Goal: Complete application form

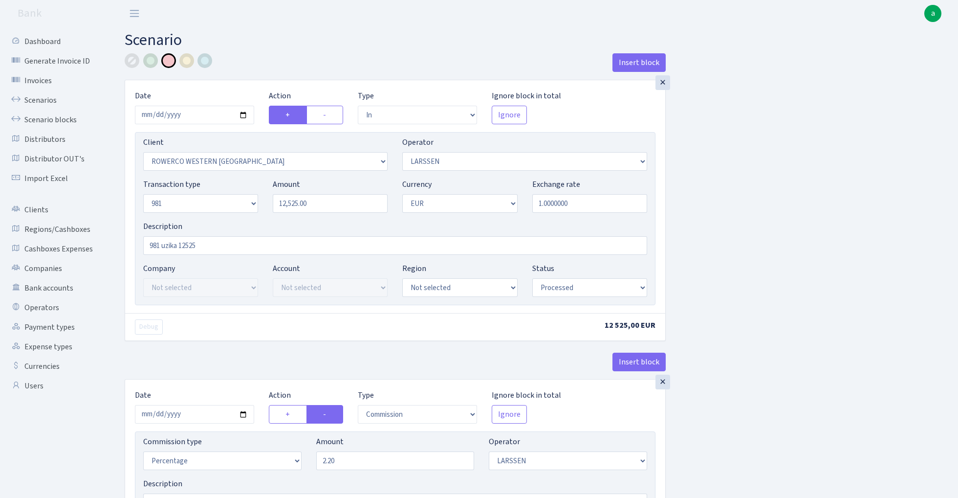
select select "in"
select select "2819"
select select "36"
select select "8"
select select "1"
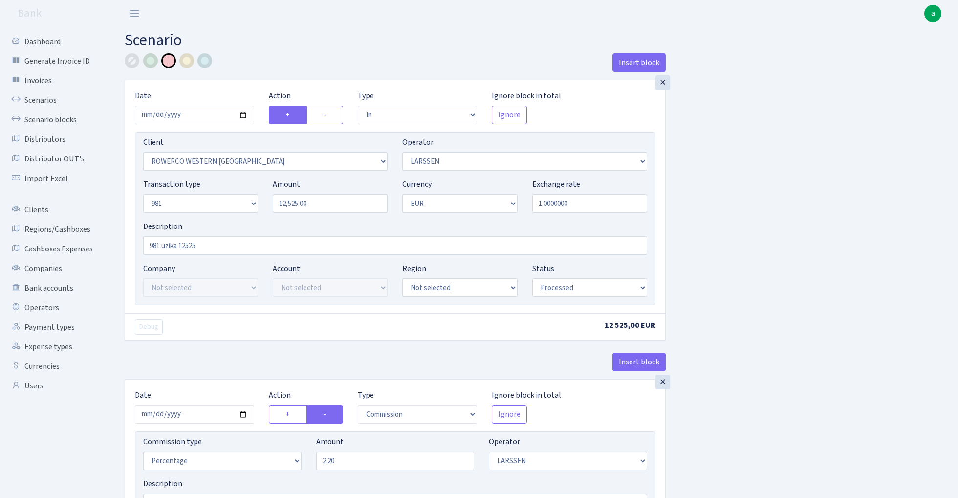
select select "processed"
select select "commission"
select select "36"
select select "processed"
select select "out"
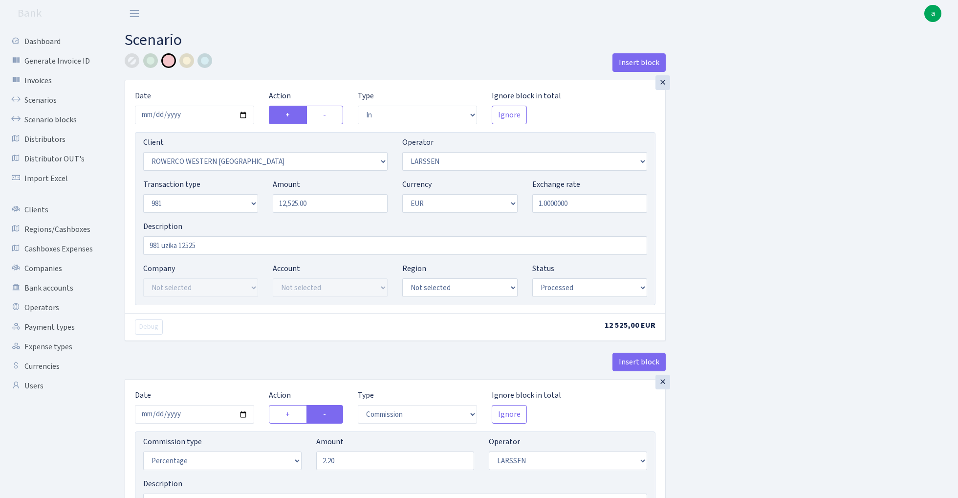
select select "2442"
select select "61"
select select "8"
select select "1"
select select "processed"
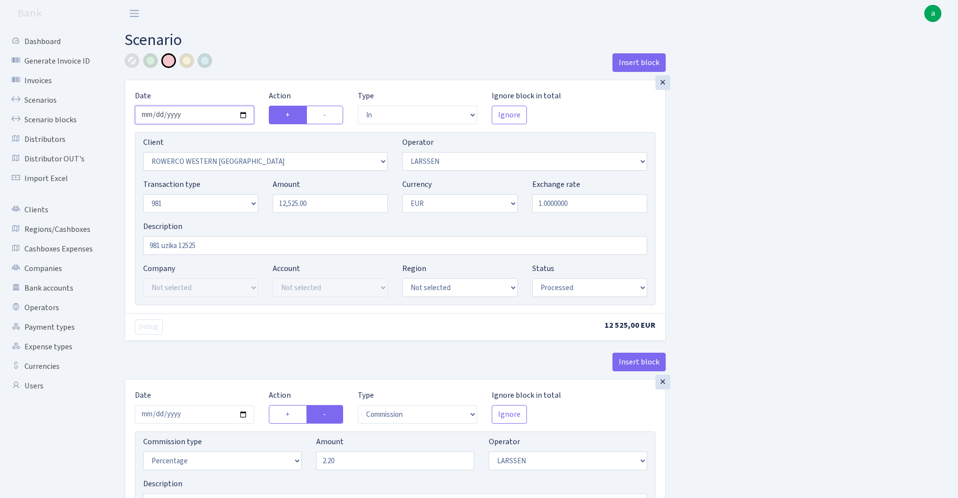
click at [193, 111] on input "[DATE]" at bounding box center [194, 115] width 119 height 19
type input "[DATE]"
click at [252, 58] on div "Insert block" at bounding box center [395, 66] width 541 height 26
click at [294, 203] on input "12525.00" at bounding box center [330, 203] width 115 height 19
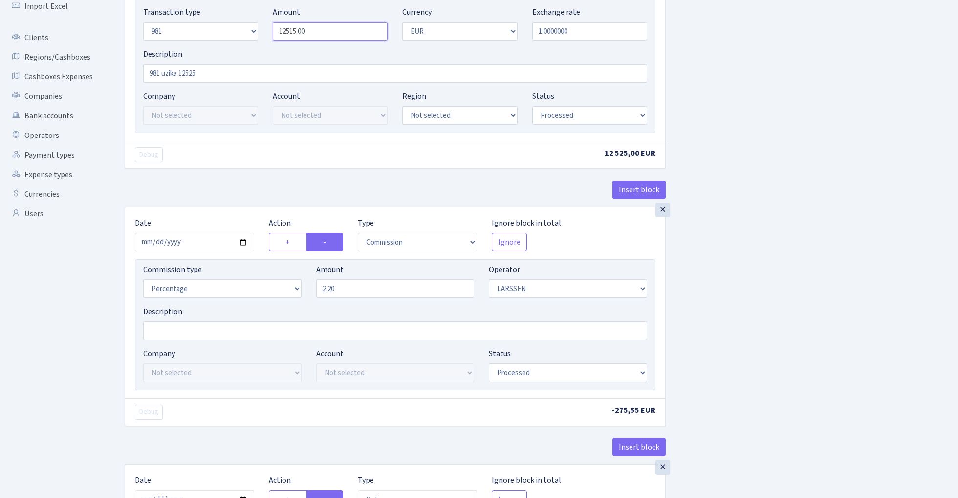
scroll to position [184, 0]
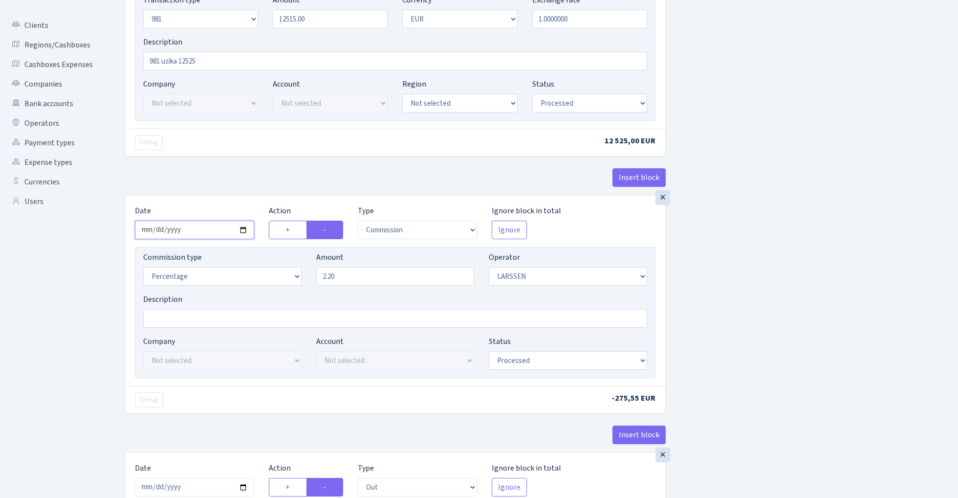
type input "12,515.00"
click at [193, 231] on input "[DATE]" at bounding box center [194, 229] width 119 height 19
type input "[DATE]"
click at [195, 163] on div "× Date [DATE] Action + - Type --- In Out Commission Field required. [GEOGRAPHIC…" at bounding box center [395, 44] width 541 height 299
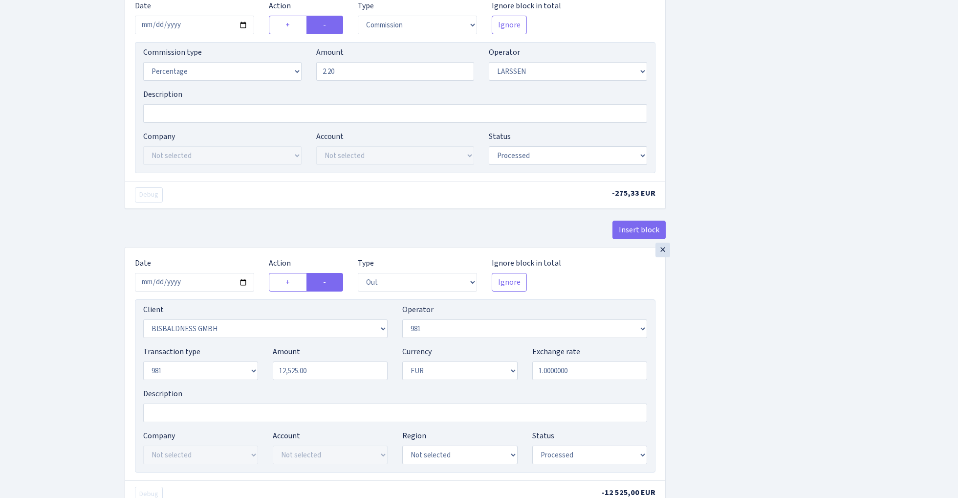
scroll to position [391, 0]
click at [188, 285] on input "[DATE]" at bounding box center [194, 280] width 119 height 19
type input "[DATE]"
click at [208, 209] on div "× Date [DATE] Action + - Type --- In Out Commission Field required. [GEOGRAPHIC…" at bounding box center [395, 116] width 541 height 257
click at [294, 371] on input "12525.00" at bounding box center [330, 368] width 115 height 19
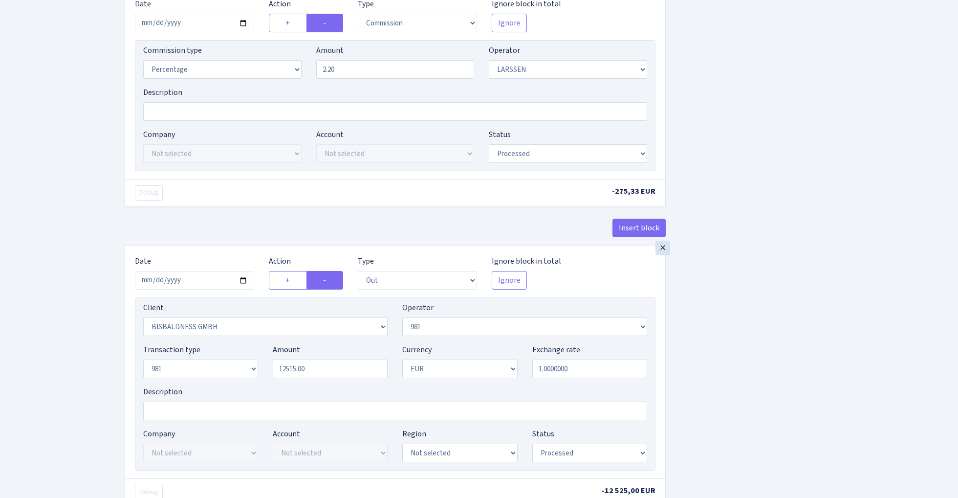
type input "12,515.00"
click at [761, 283] on div "Insert block × Date [DATE] Action + - Type --- In Out Commission Field required…" at bounding box center [533, 125] width 833 height 926
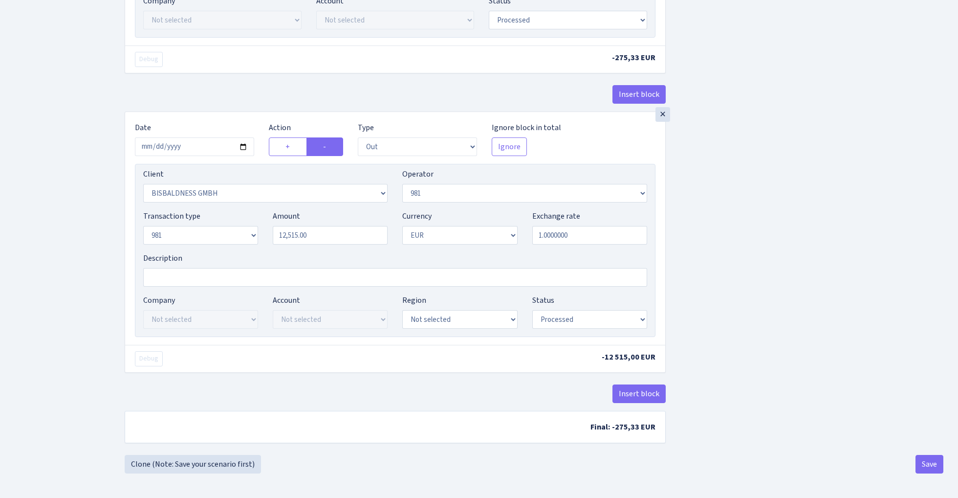
scroll to position [528, 0]
click at [923, 461] on button "Save" at bounding box center [929, 464] width 28 height 19
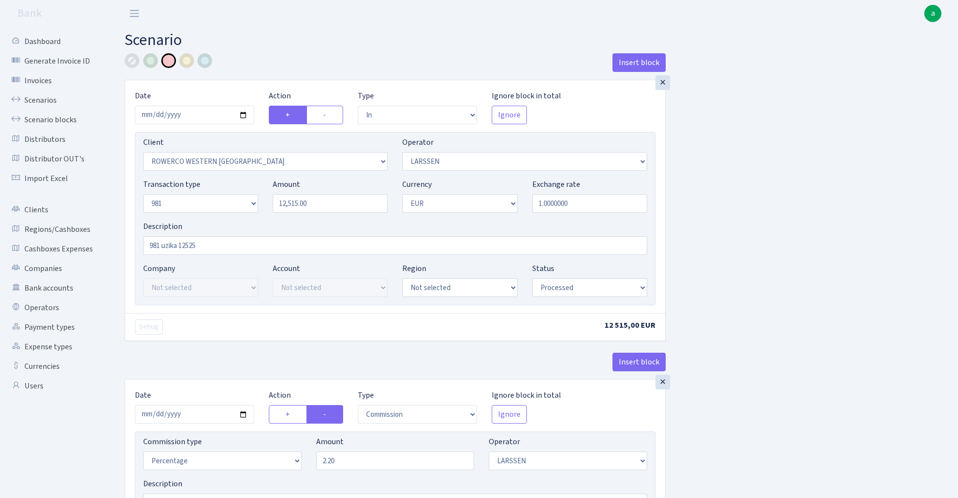
select select "in"
select select "2819"
select select "36"
select select "8"
select select "1"
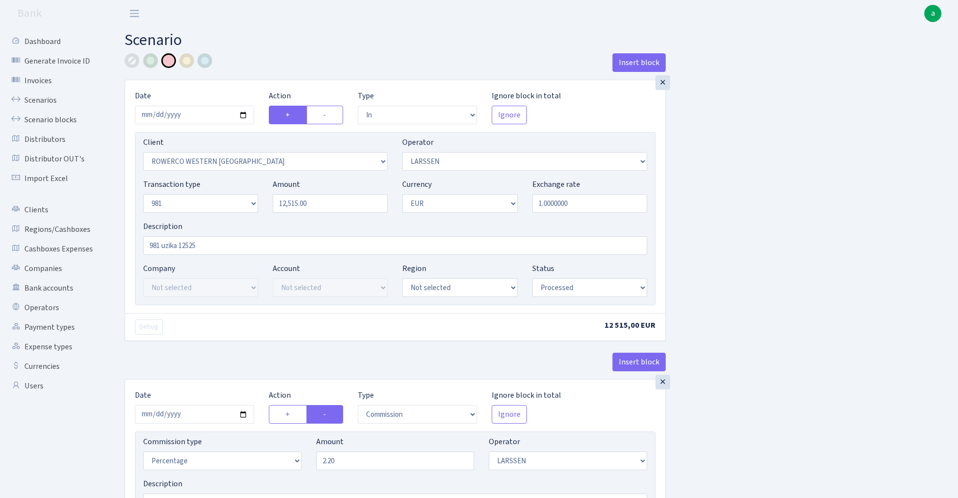
select select "processed"
select select "commission"
select select "36"
select select "processed"
select select "out"
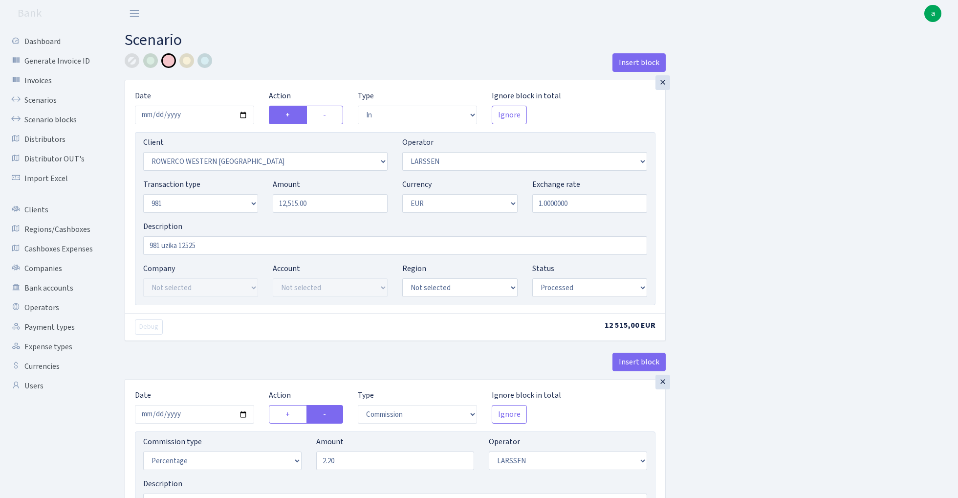
select select "2442"
select select "61"
select select "8"
select select "1"
select select "processed"
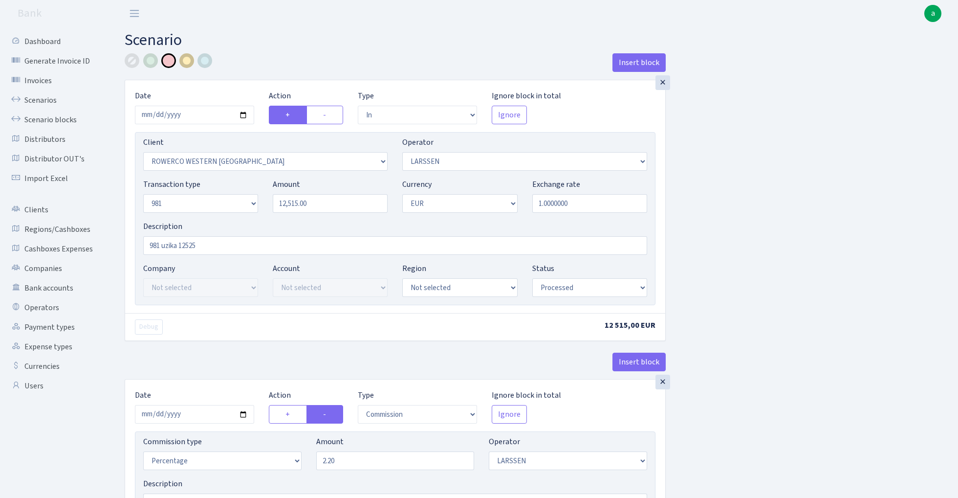
click at [189, 61] on div at bounding box center [186, 60] width 15 height 15
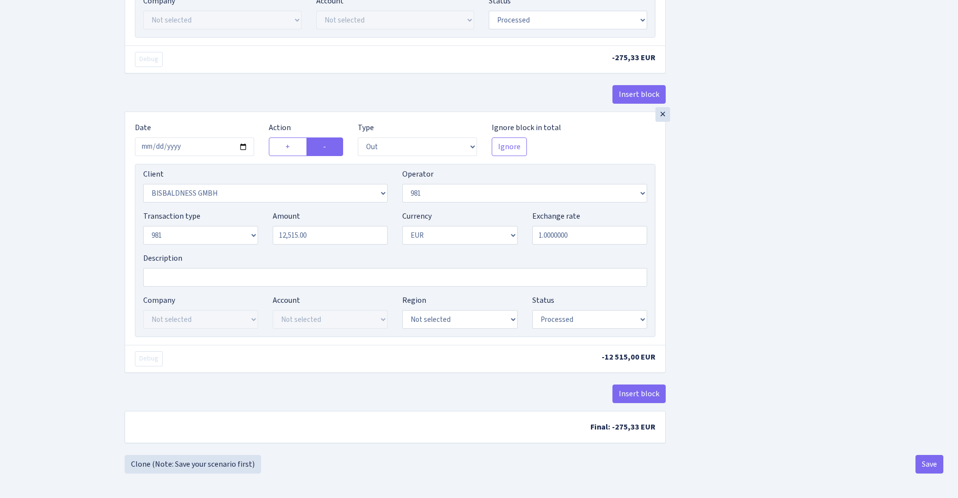
scroll to position [528, 0]
click at [927, 464] on button "Save" at bounding box center [929, 464] width 28 height 19
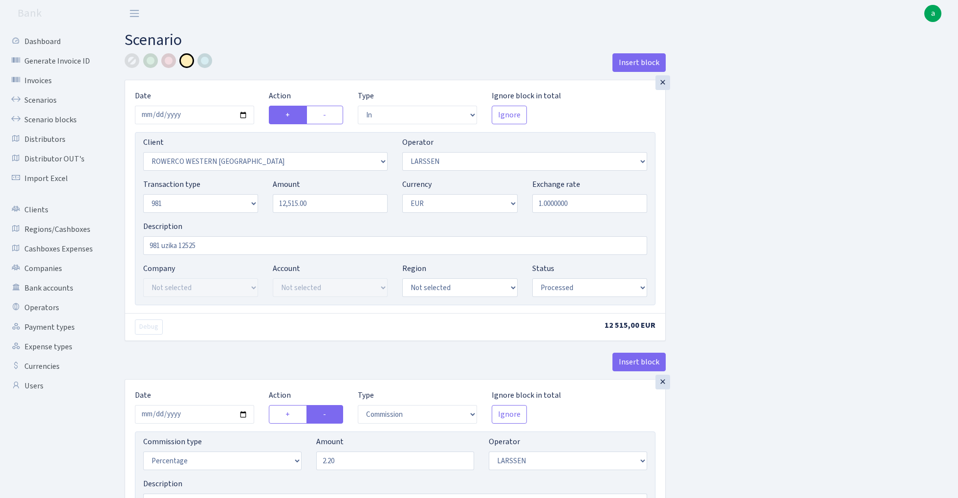
select select "in"
select select "2819"
select select "36"
select select "8"
select select "1"
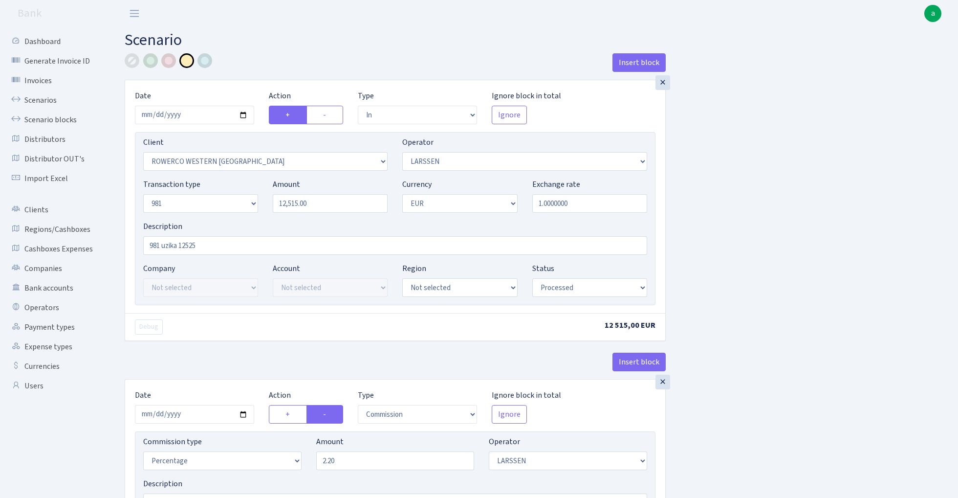
select select "processed"
select select "commission"
select select "36"
select select "processed"
select select "out"
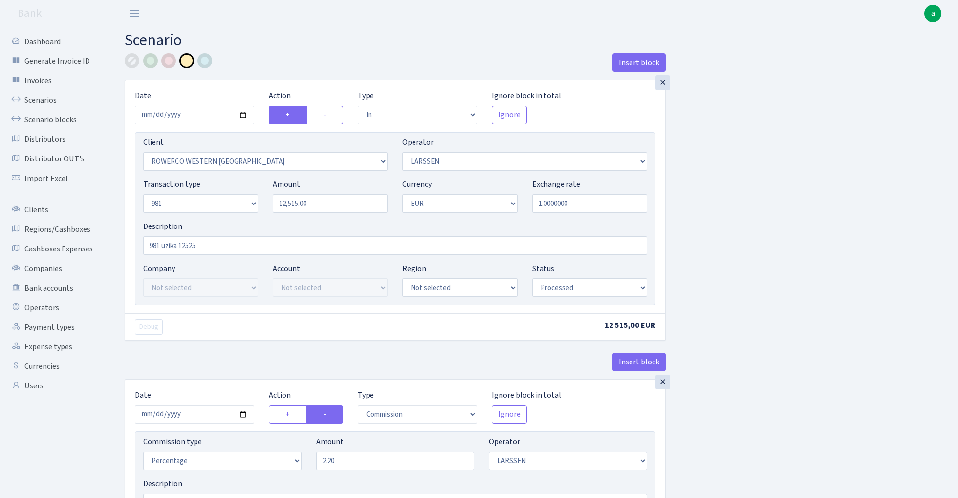
select select "2442"
select select "61"
select select "8"
select select "1"
select select "processed"
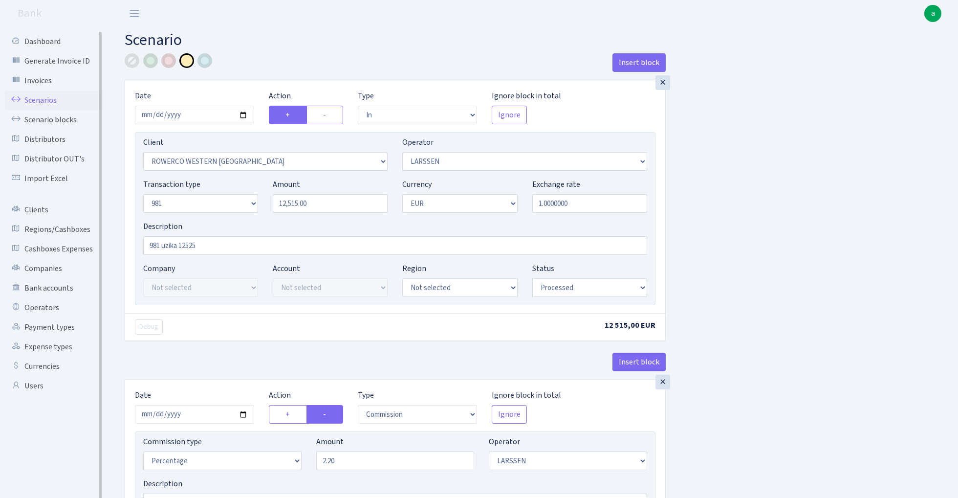
click at [34, 100] on link "Scenarios" at bounding box center [54, 100] width 98 height 20
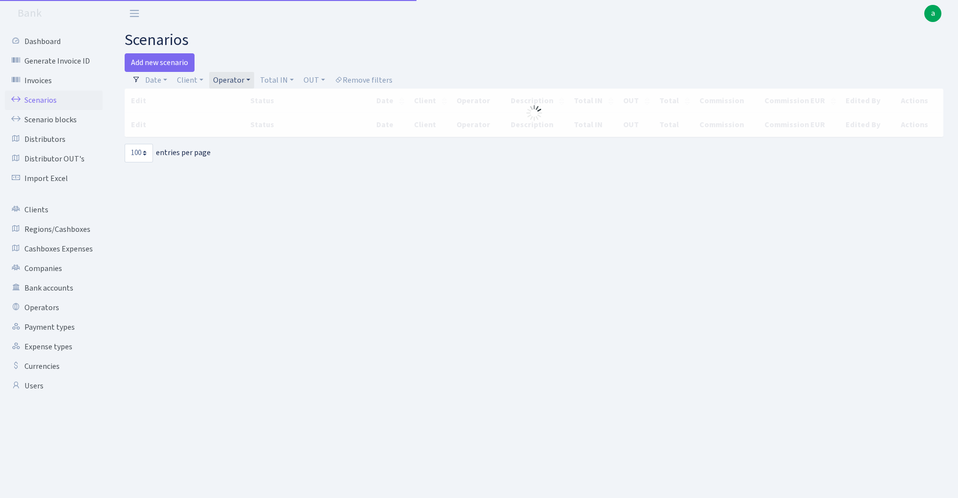
select select "100"
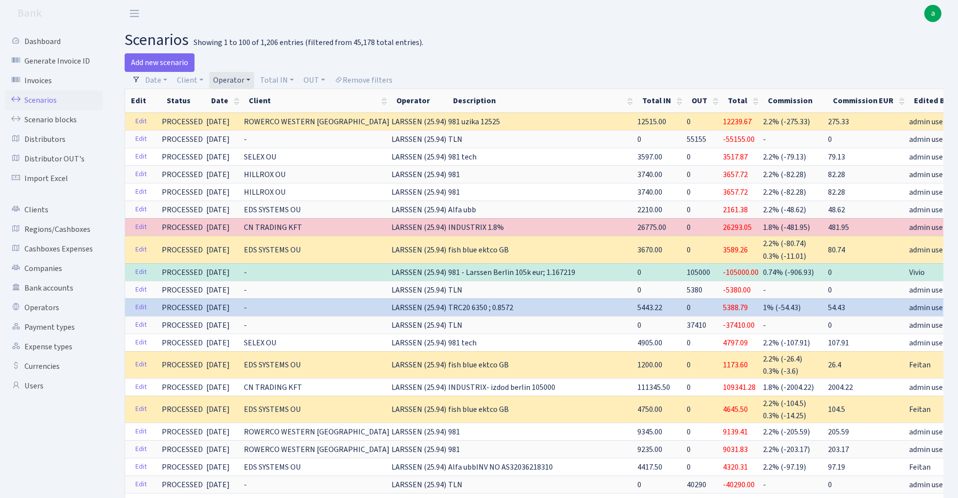
click at [239, 80] on link "Operator" at bounding box center [231, 80] width 45 height 17
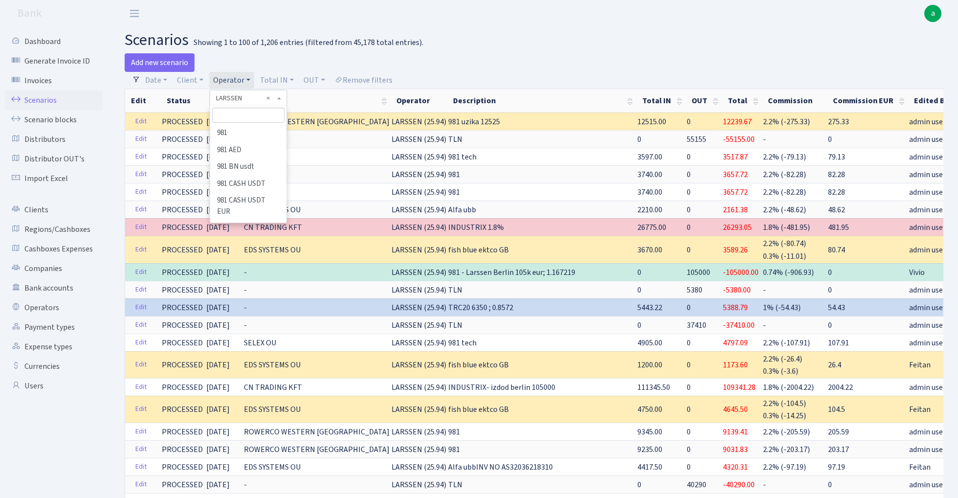
scroll to position [3243, 0]
click at [238, 118] on input "search" at bounding box center [248, 115] width 72 height 15
type input "y"
type input "urani"
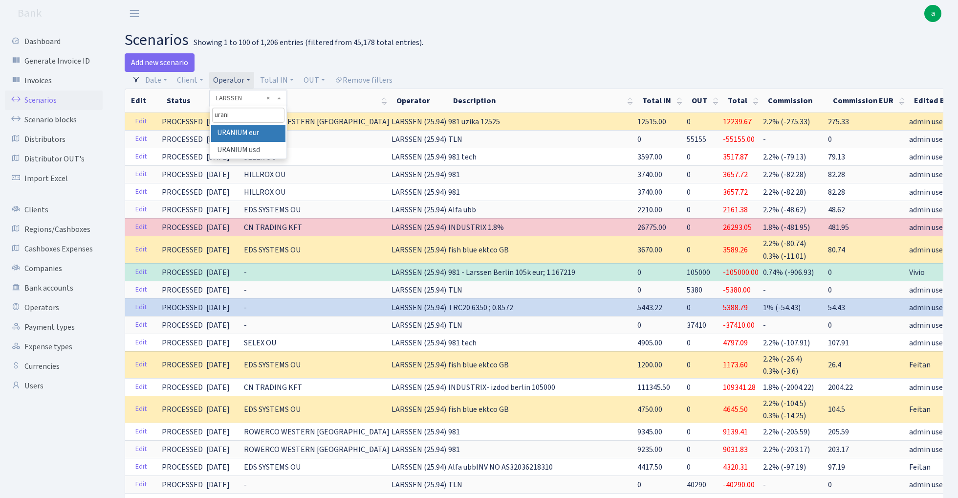
click at [247, 135] on li "URANIUM eur" at bounding box center [248, 133] width 74 height 17
